Goal: Navigation & Orientation: Find specific page/section

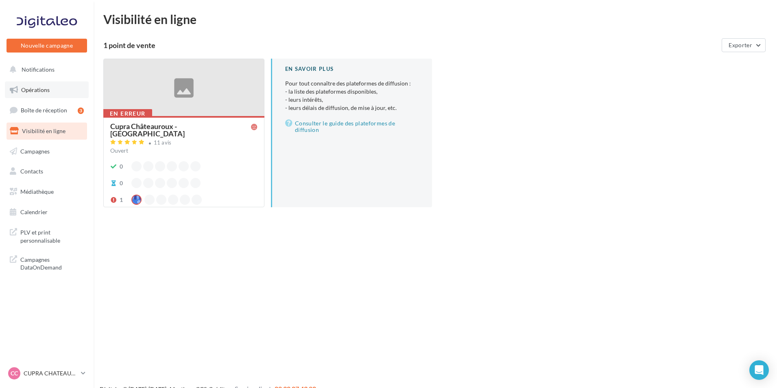
click at [56, 93] on link "Opérations" at bounding box center [47, 89] width 84 height 17
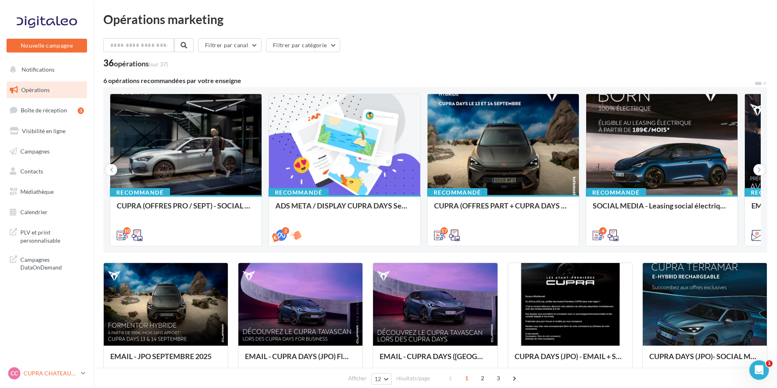
click at [64, 368] on div "CC CUPRA CHATEAUROUX cupra-[GEOGRAPHIC_DATA]-36007" at bounding box center [43, 373] width 70 height 12
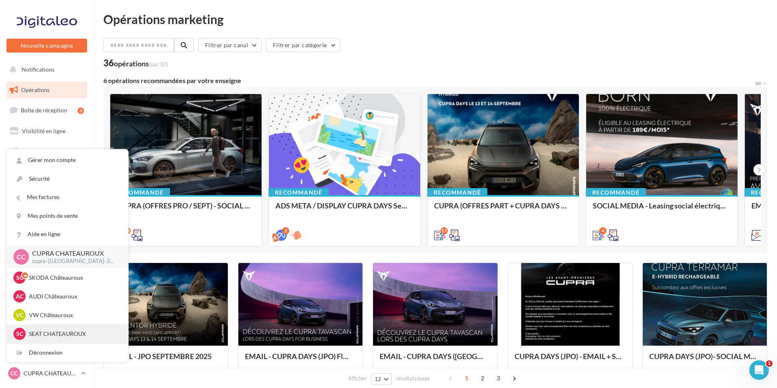
click at [64, 329] on div "SC SEAT [GEOGRAPHIC_DATA] seat-[GEOGRAPHIC_DATA]-36007" at bounding box center [67, 334] width 108 height 12
